Goal: Task Accomplishment & Management: Complete application form

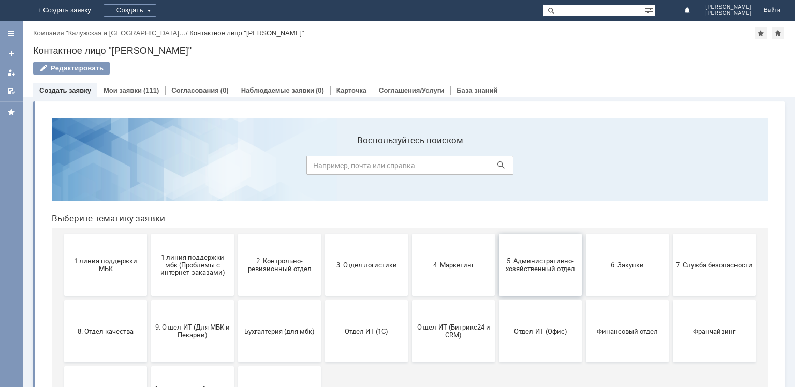
click at [536, 276] on button "5. Административно-хозяйственный отдел" at bounding box center [540, 265] width 83 height 62
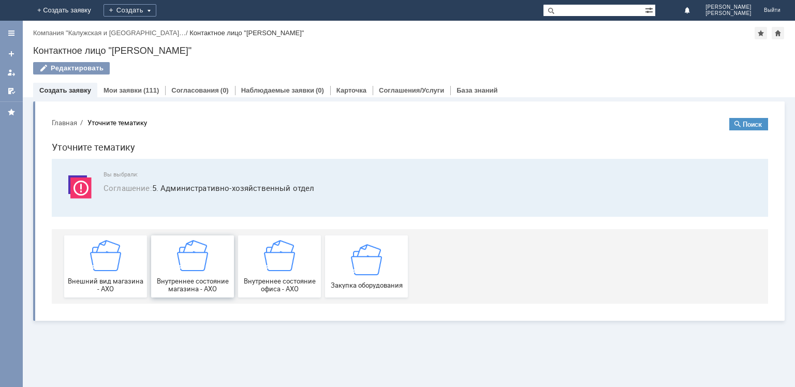
click at [204, 265] on img at bounding box center [192, 255] width 31 height 31
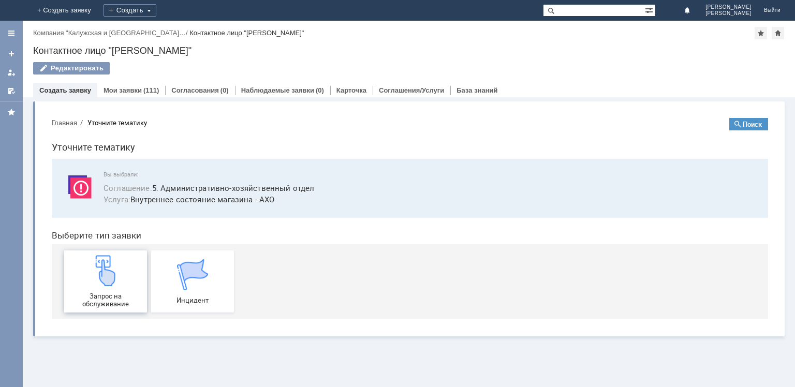
click at [125, 295] on span "Запрос на обслуживание" at bounding box center [105, 300] width 77 height 16
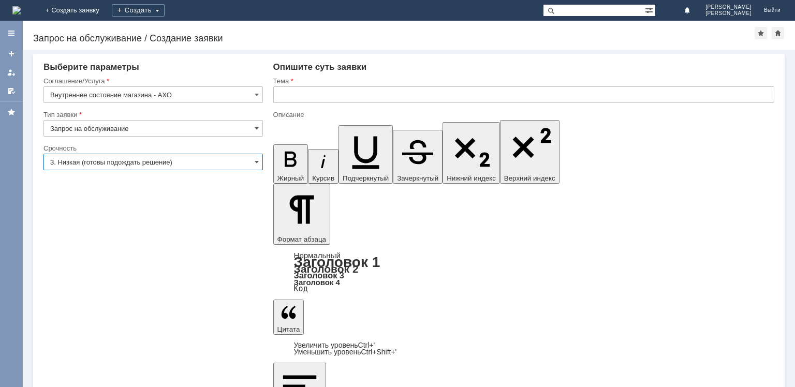
click at [219, 165] on input "3. Низкая (готовы подождать решение)" at bounding box center [152, 162] width 219 height 17
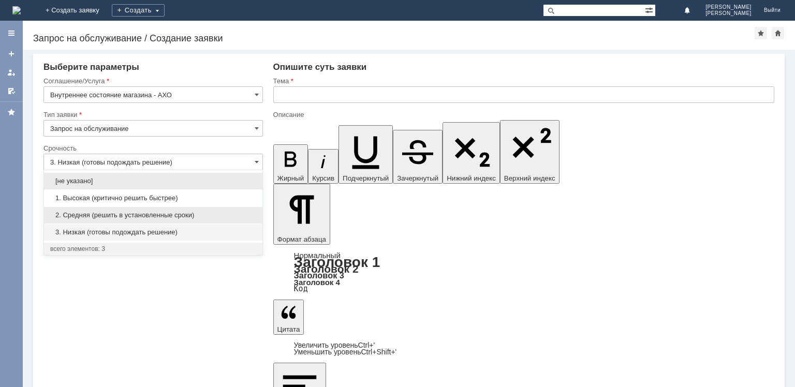
click at [188, 206] on div "2. Средняя (решить в установленные сроки)" at bounding box center [153, 214] width 218 height 17
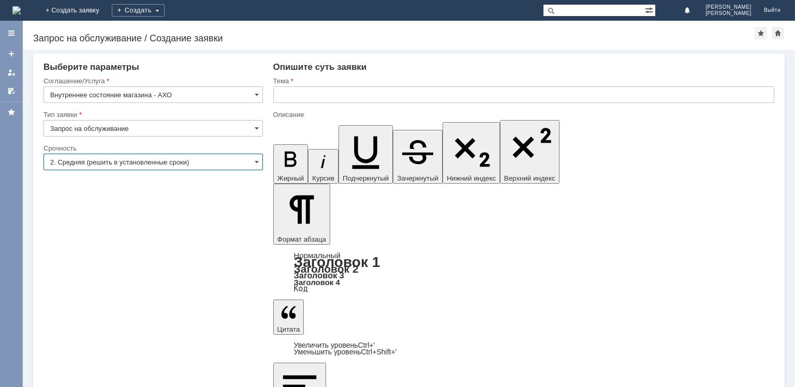
type input "2. Средняя (решить в установленные сроки)"
click at [349, 100] on input "text" at bounding box center [523, 94] width 501 height 17
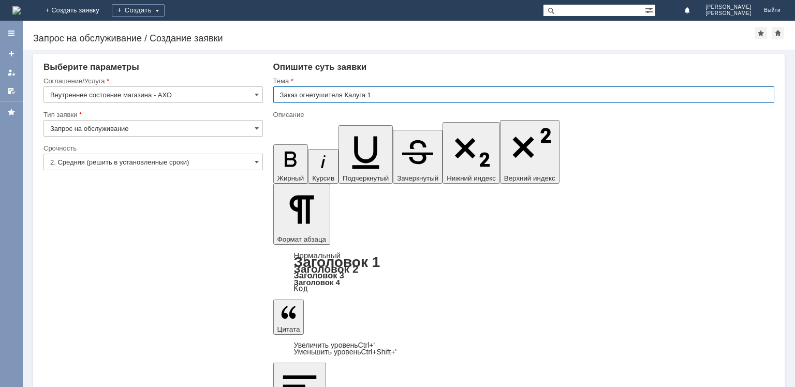
type input "Заказ огнетушителя Калуга 1"
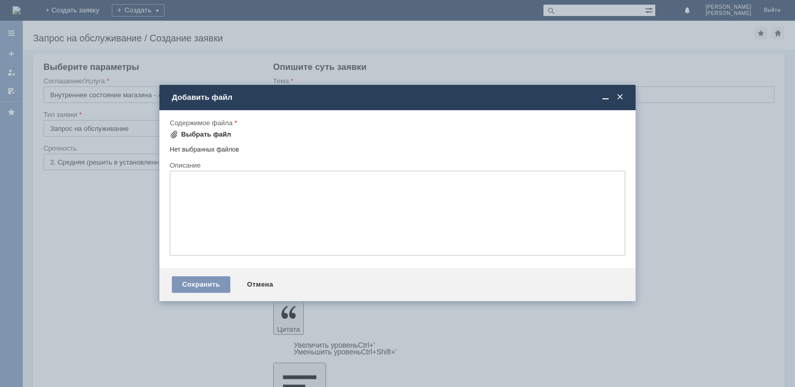
click at [202, 128] on div "Выбрать файл" at bounding box center [201, 134] width 62 height 12
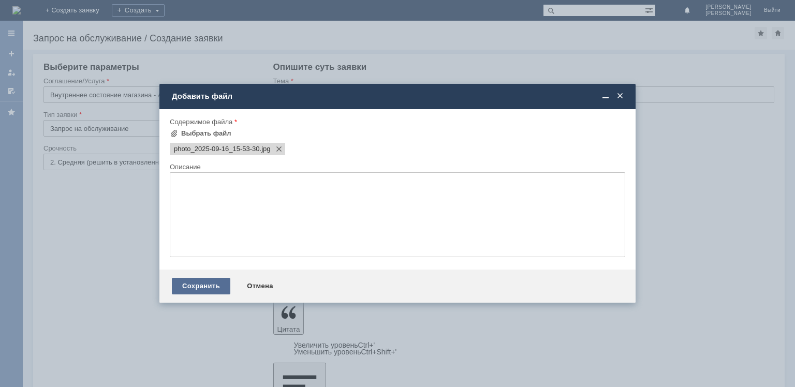
click at [211, 287] on div "Сохранить" at bounding box center [201, 286] width 58 height 17
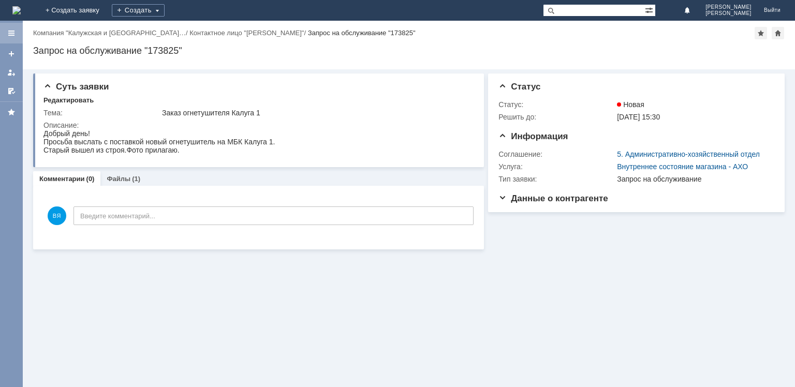
click at [9, 26] on div at bounding box center [11, 33] width 23 height 21
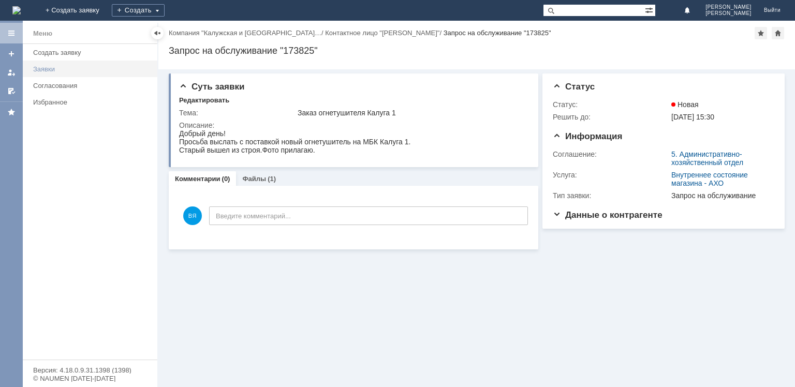
click at [53, 71] on div "Заявки" at bounding box center [92, 69] width 118 height 8
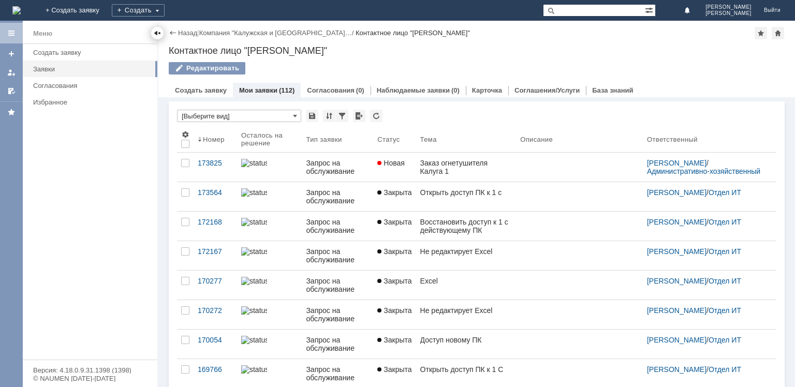
click at [152, 33] on div at bounding box center [157, 33] width 12 height 12
